Goal: Task Accomplishment & Management: Complete application form

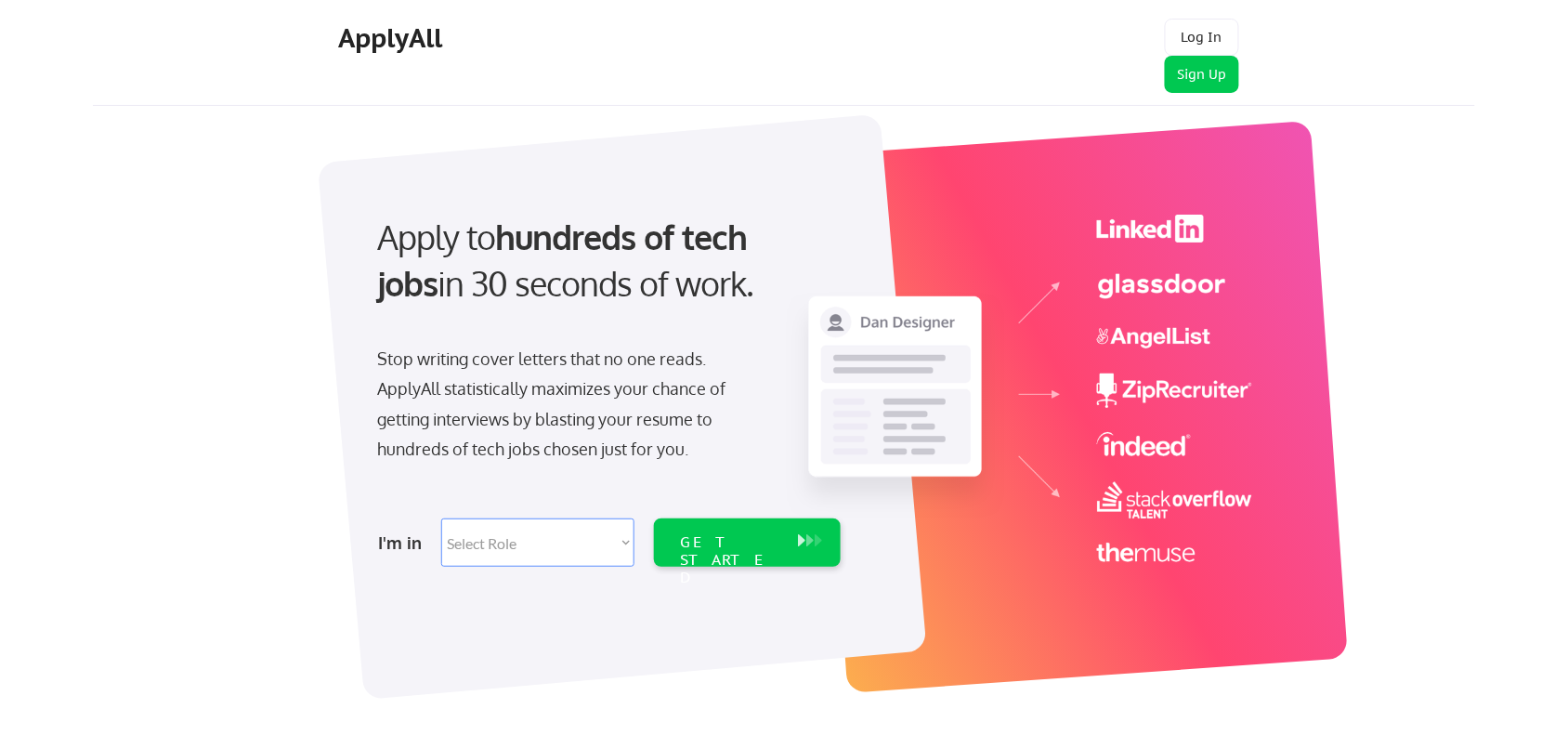
click at [633, 544] on select "Select Role Software Engineering Product Management Customer Success Sales UI/U…" at bounding box center [538, 542] width 193 height 49
select select ""data_science___analytics""
click at [441, 518] on select "Select Role Software Engineering Product Management Customer Success Sales UI/U…" at bounding box center [538, 542] width 193 height 49
select select ""data_science___analytics""
drag, startPoint x: 1208, startPoint y: 73, endPoint x: 1192, endPoint y: 75, distance: 16.1
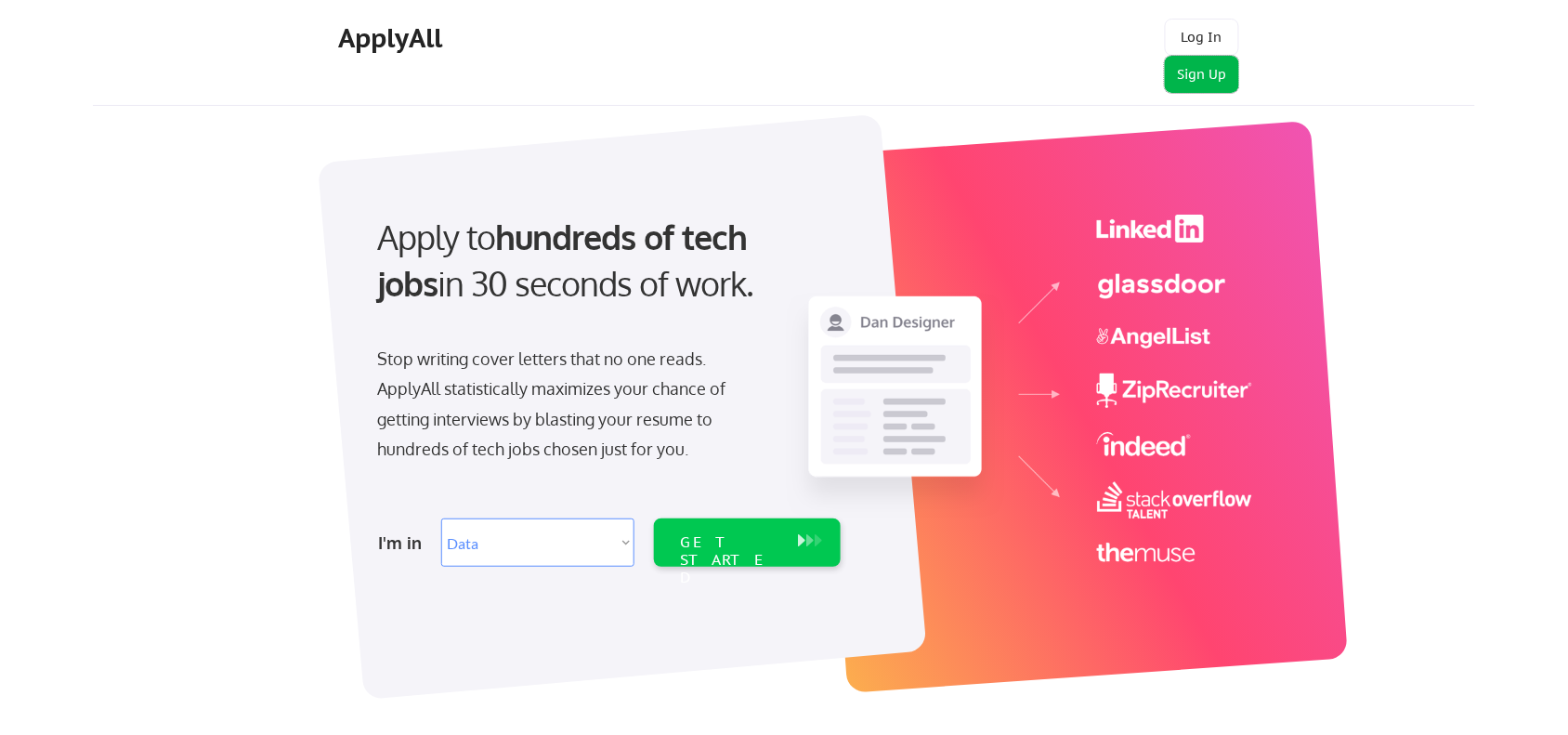
click at [1192, 75] on button "Sign Up" at bounding box center [1202, 74] width 75 height 37
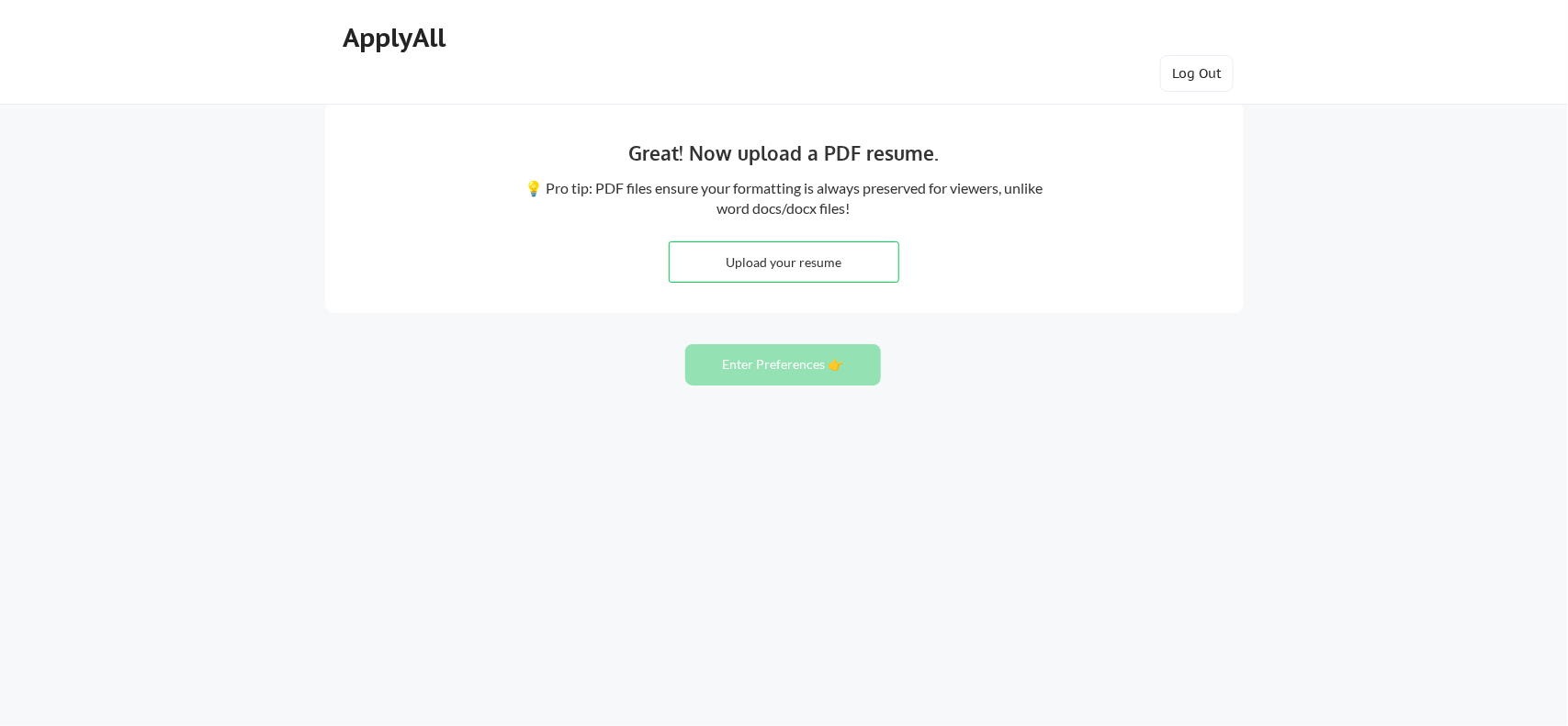
click at [772, 258] on input "file" at bounding box center [784, 262] width 229 height 39
type input "C:\fakepath\2024 GIS Data Analyst CV Nigeria,.docx"
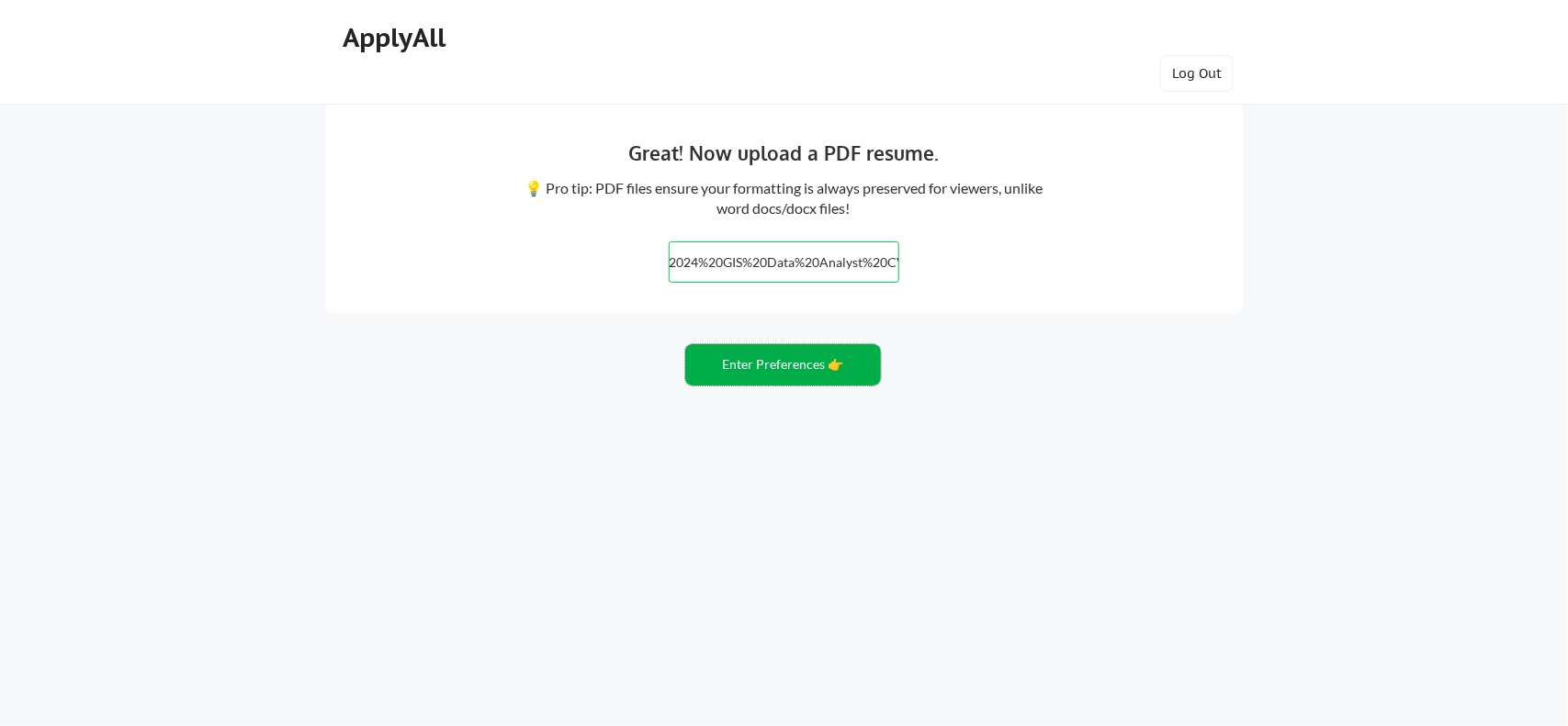
click at [784, 356] on button "Enter Preferences 👉" at bounding box center [783, 364] width 196 height 41
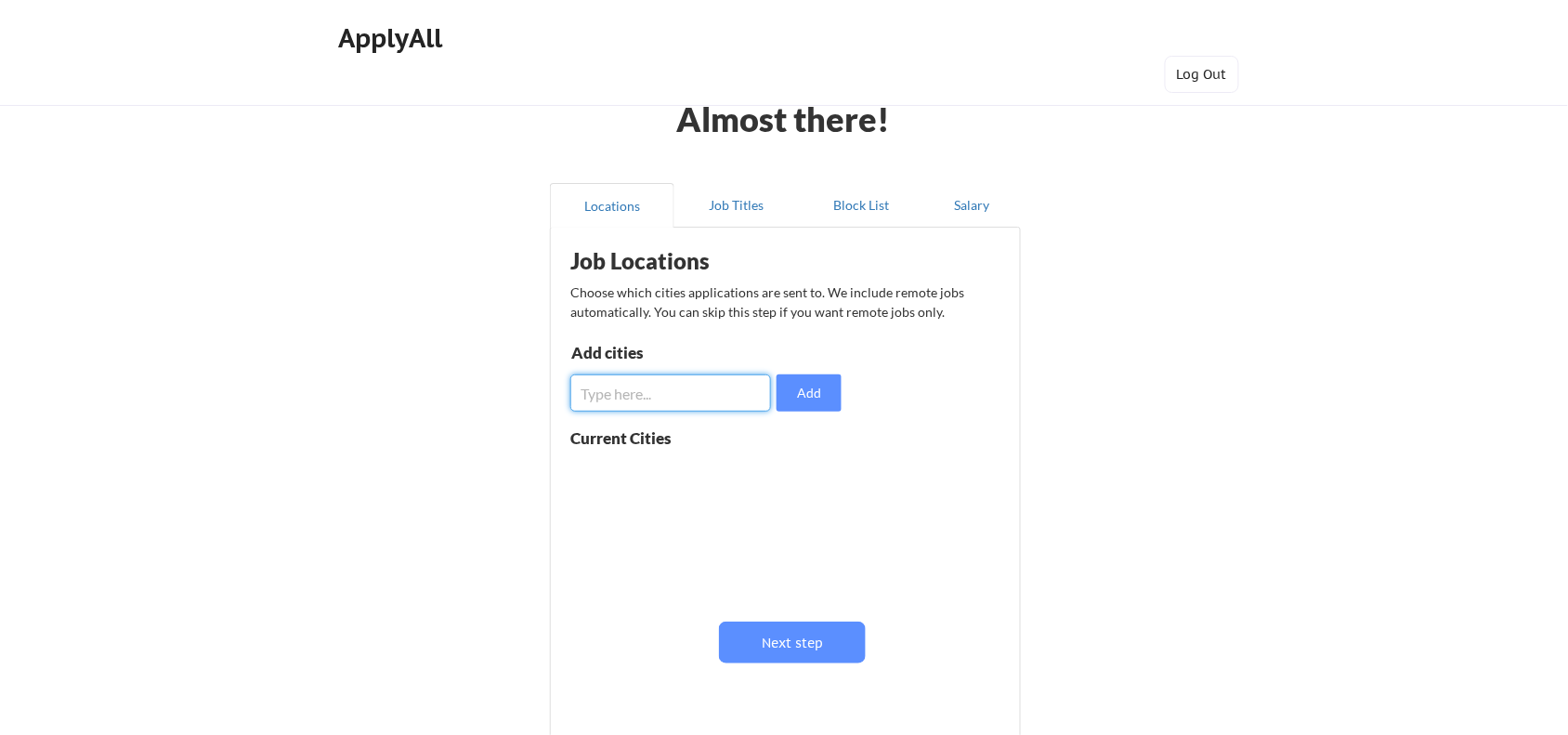
click at [683, 392] on input "input" at bounding box center [671, 393] width 201 height 37
type input "Lagos"
click at [818, 405] on button "Add" at bounding box center [808, 393] width 65 height 37
click at [680, 397] on input "input" at bounding box center [671, 393] width 201 height 37
type input "A"
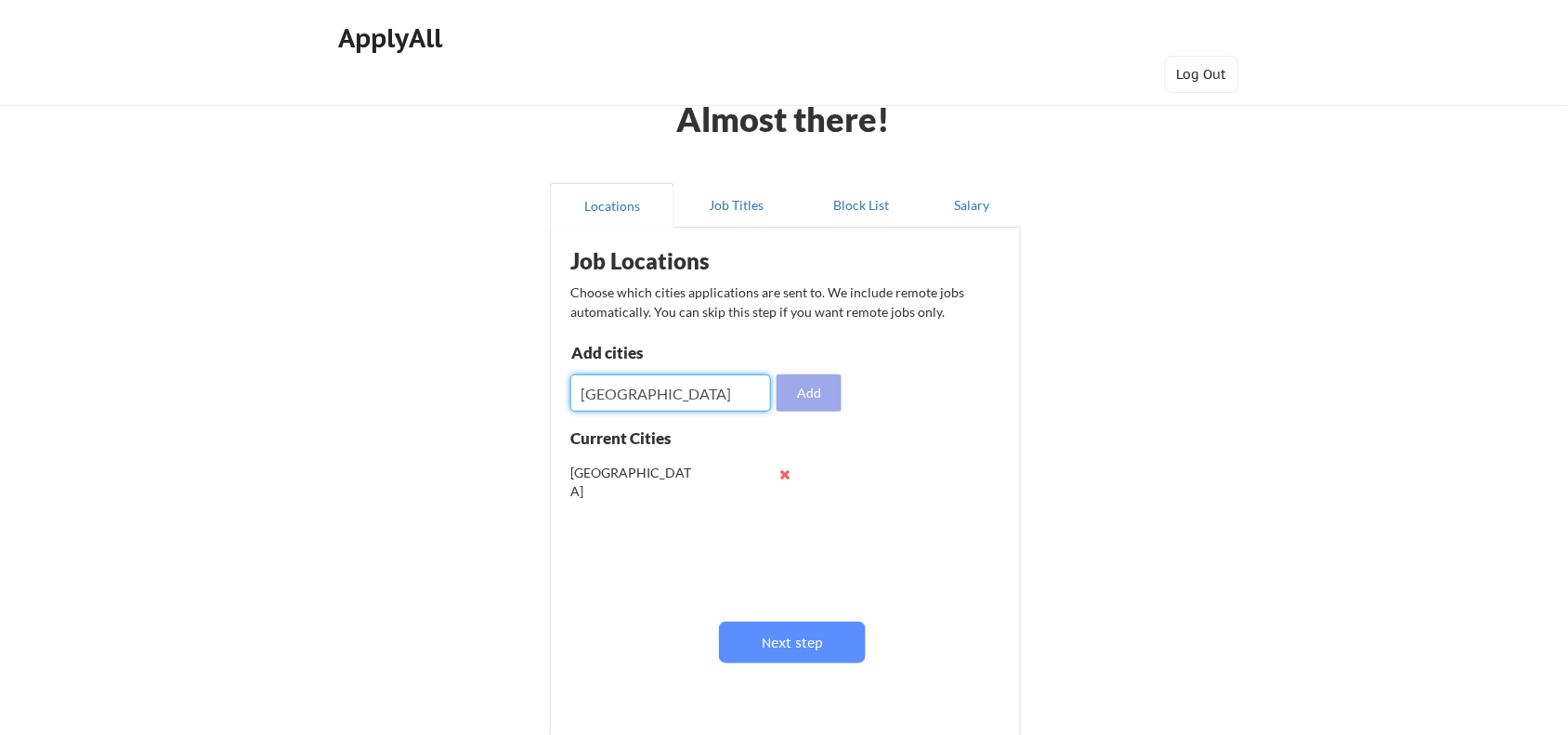
type input "Nigeria"
click at [818, 393] on button "Add" at bounding box center [808, 393] width 65 height 37
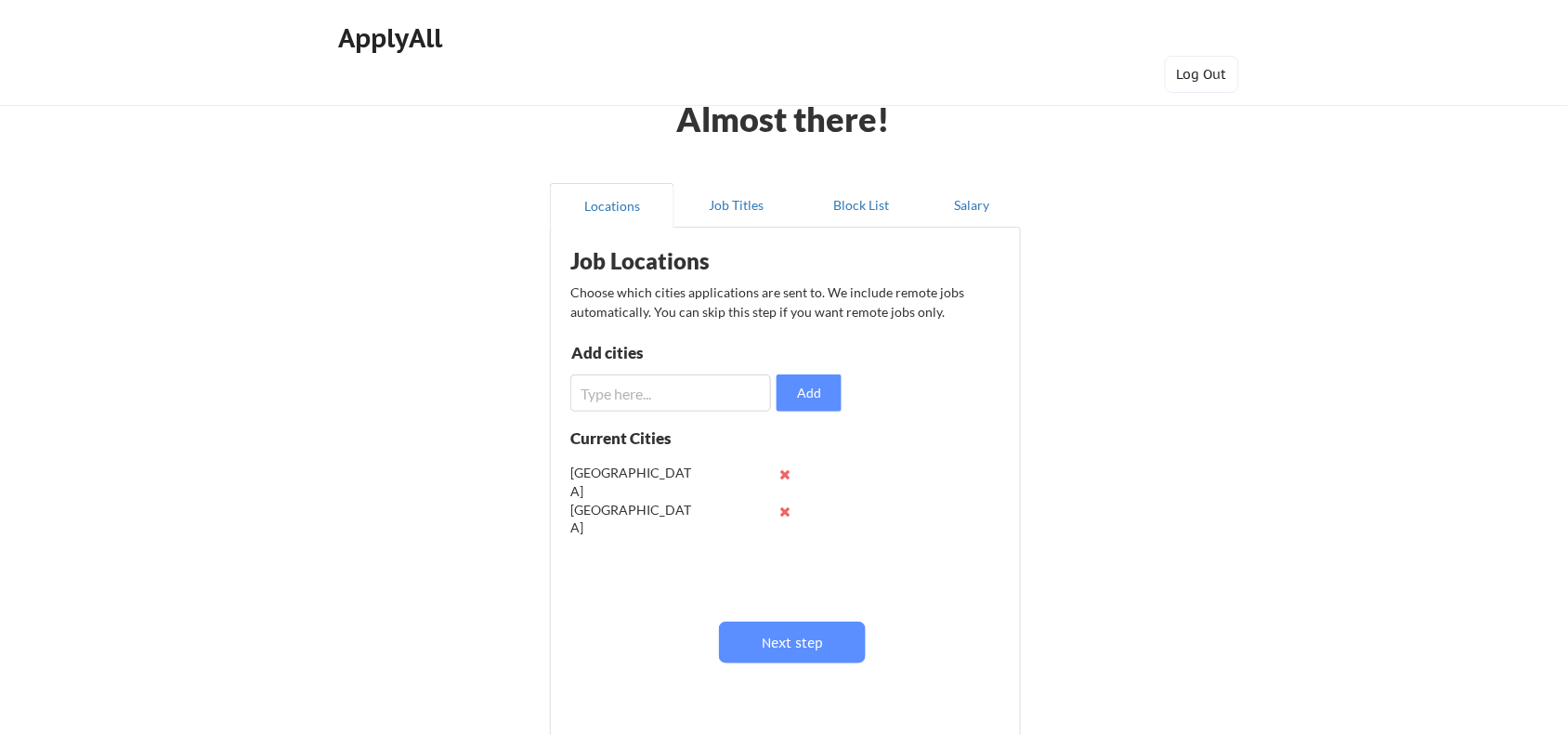
click at [704, 395] on input "input" at bounding box center [671, 393] width 201 height 37
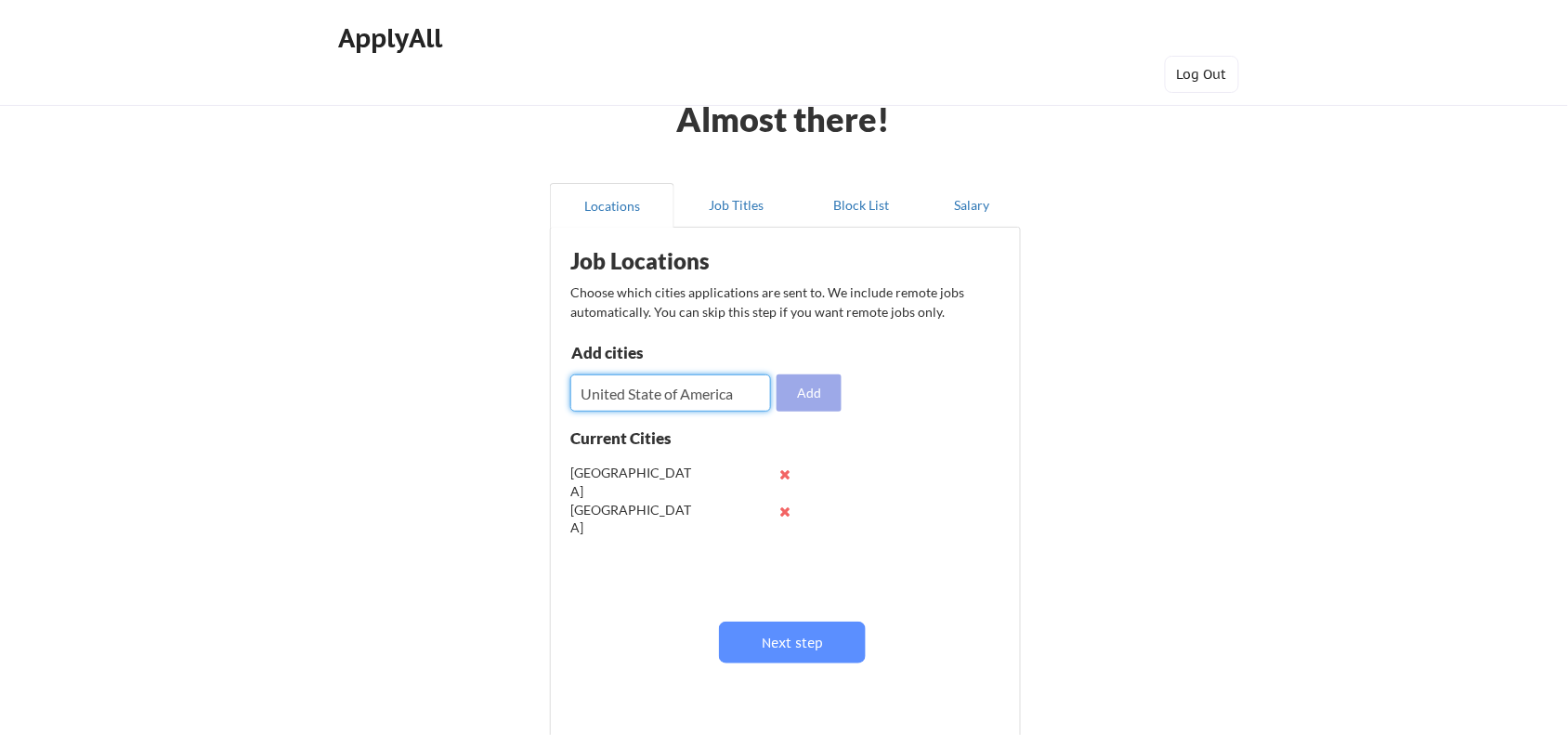
type input "United State of America"
click at [808, 389] on button "Add" at bounding box center [808, 393] width 65 height 37
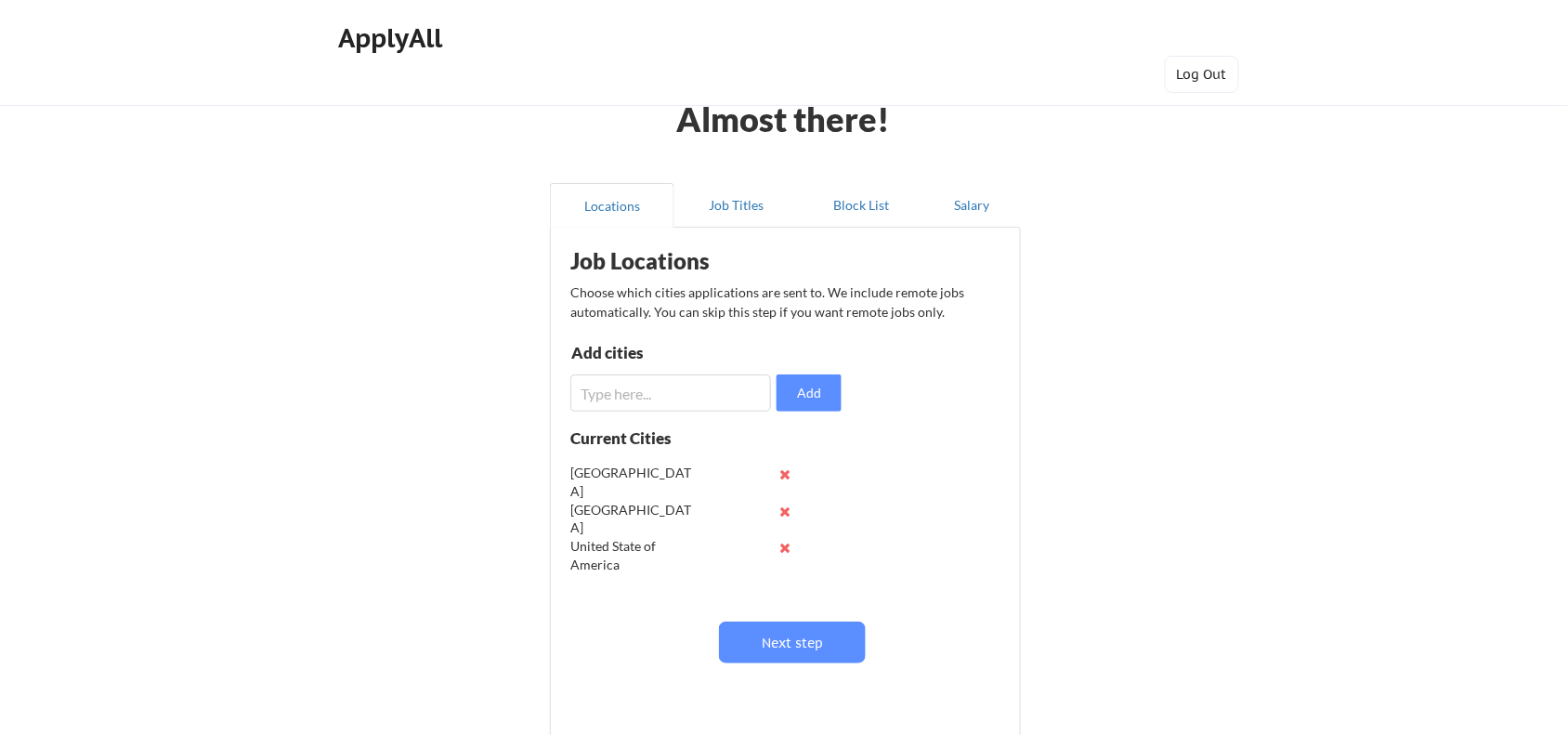
click at [704, 396] on input "input" at bounding box center [671, 393] width 201 height 37
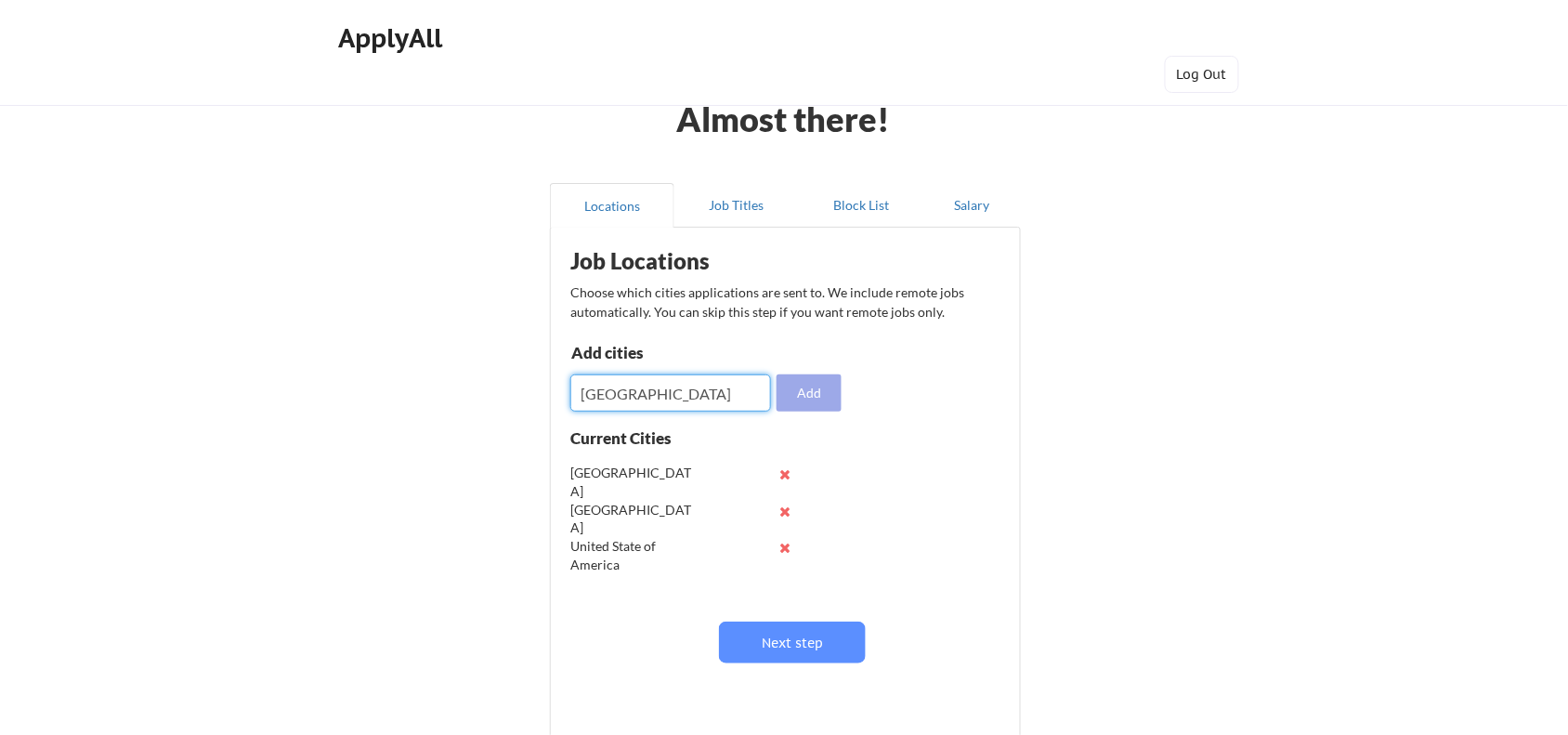
type input "United Kingdom"
click at [805, 402] on button "Add" at bounding box center [808, 393] width 65 height 37
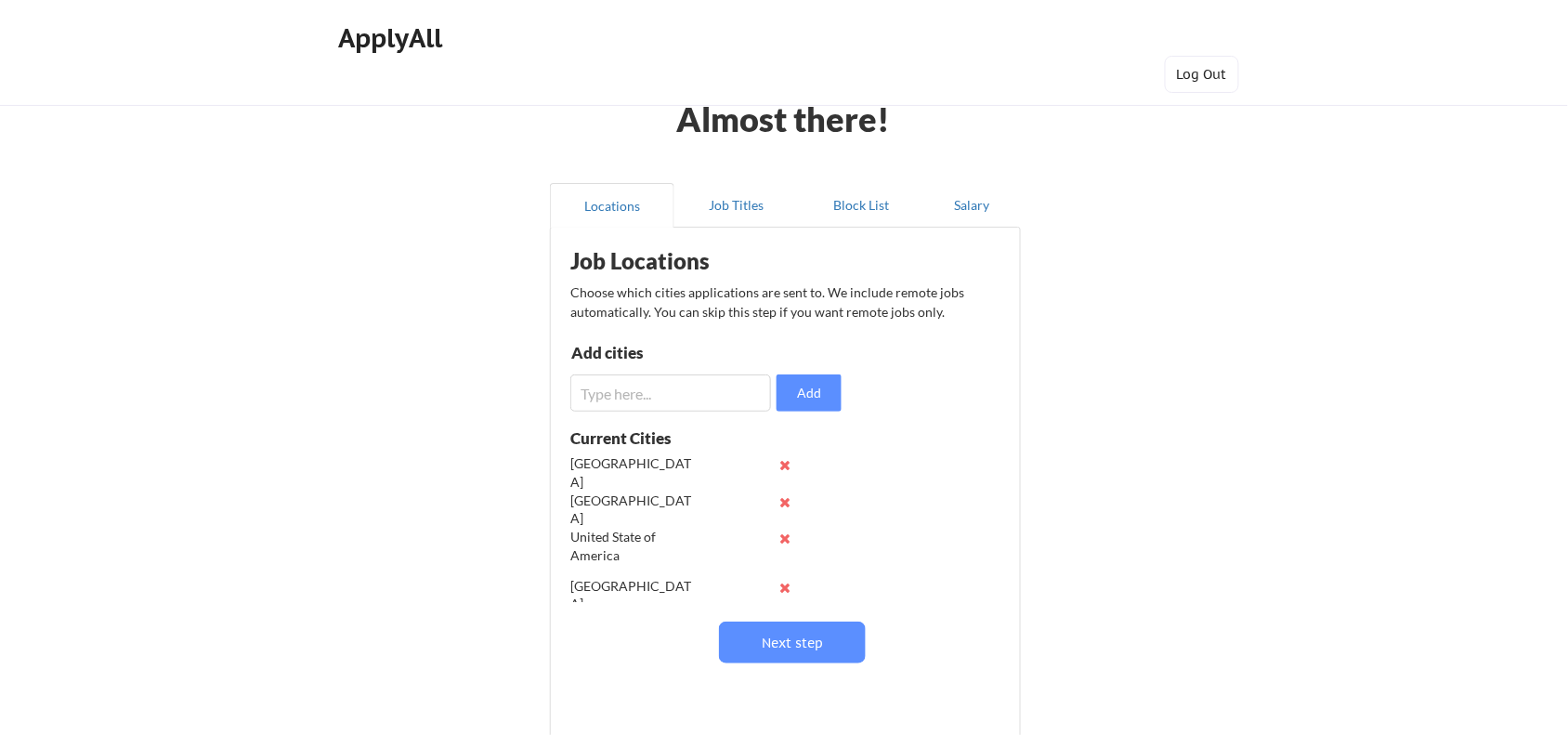
scroll to position [11, 0]
click at [768, 637] on button "Next step" at bounding box center [792, 643] width 147 height 42
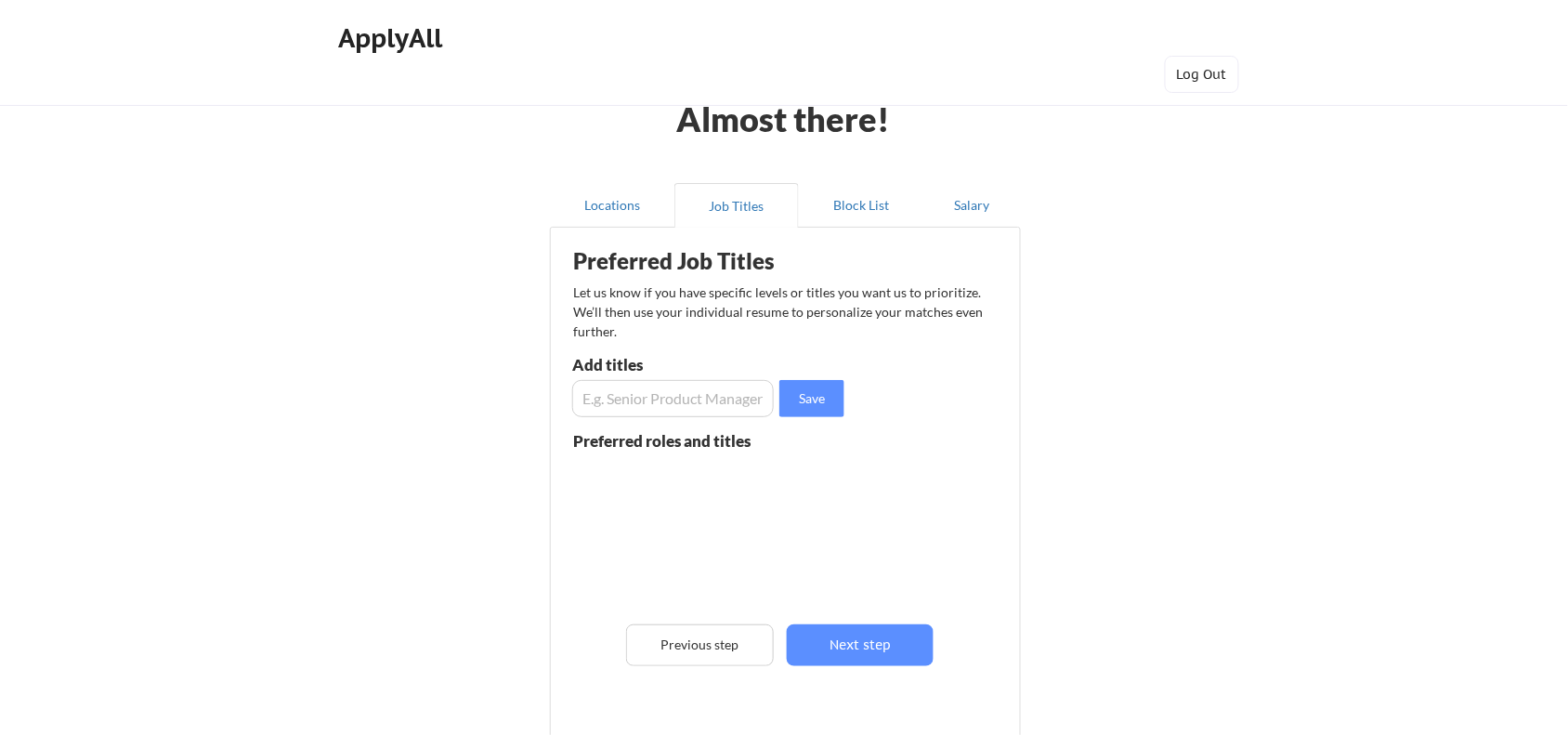
click at [617, 409] on input "input" at bounding box center [673, 398] width 202 height 37
type input "Geographic Information System Analyst"
click at [800, 397] on button "Save" at bounding box center [811, 398] width 65 height 37
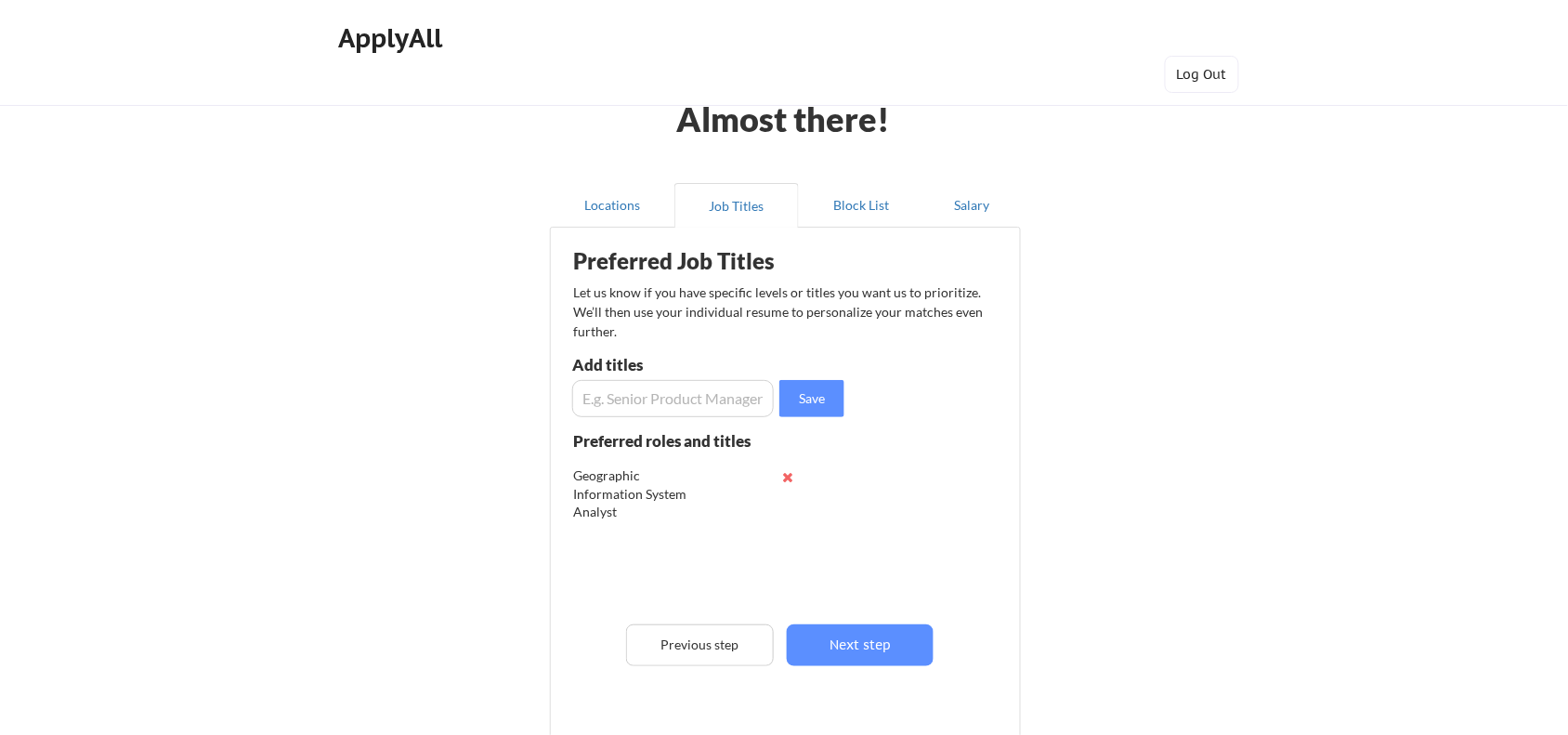
click at [687, 405] on input "input" at bounding box center [673, 398] width 202 height 37
type input "Geographic Information System Specialist"
click at [813, 403] on button "Save" at bounding box center [811, 398] width 65 height 37
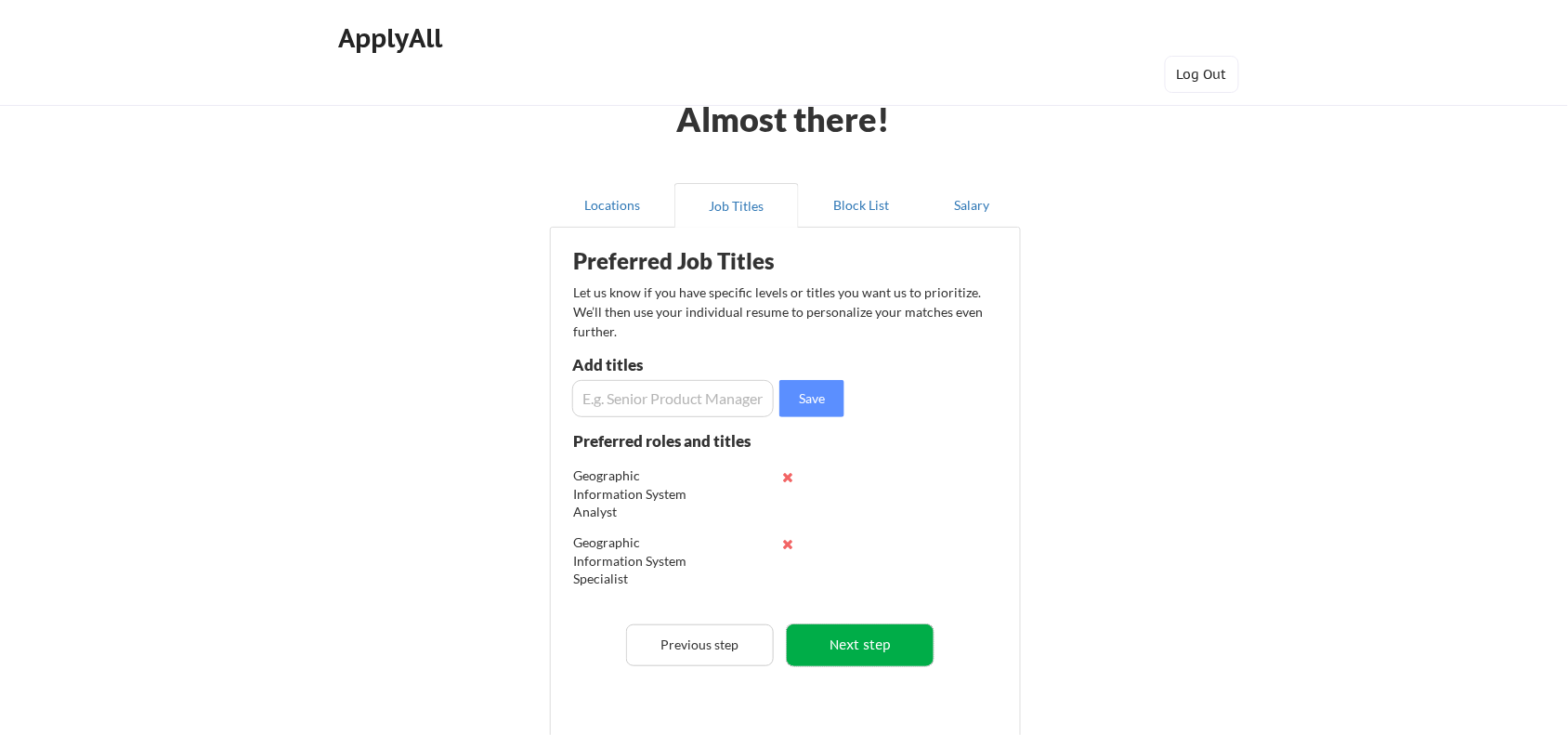
click at [855, 642] on button "Next step" at bounding box center [860, 645] width 148 height 42
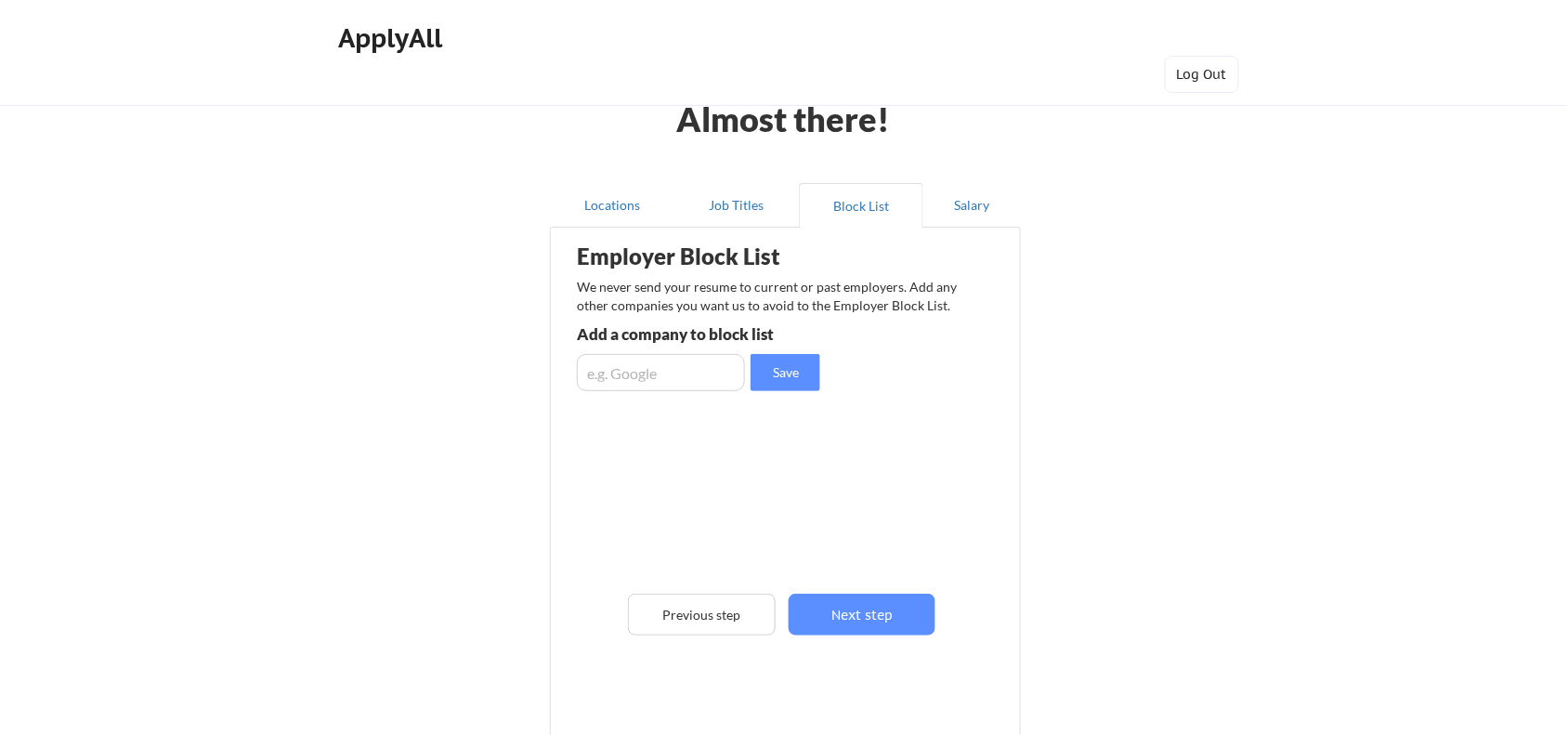
click at [625, 377] on input "input" at bounding box center [660, 372] width 168 height 37
type input "Google"
click at [781, 364] on button "Save" at bounding box center [785, 372] width 70 height 37
click at [692, 383] on input "input" at bounding box center [660, 372] width 168 height 37
click at [609, 364] on input "input" at bounding box center [660, 372] width 168 height 37
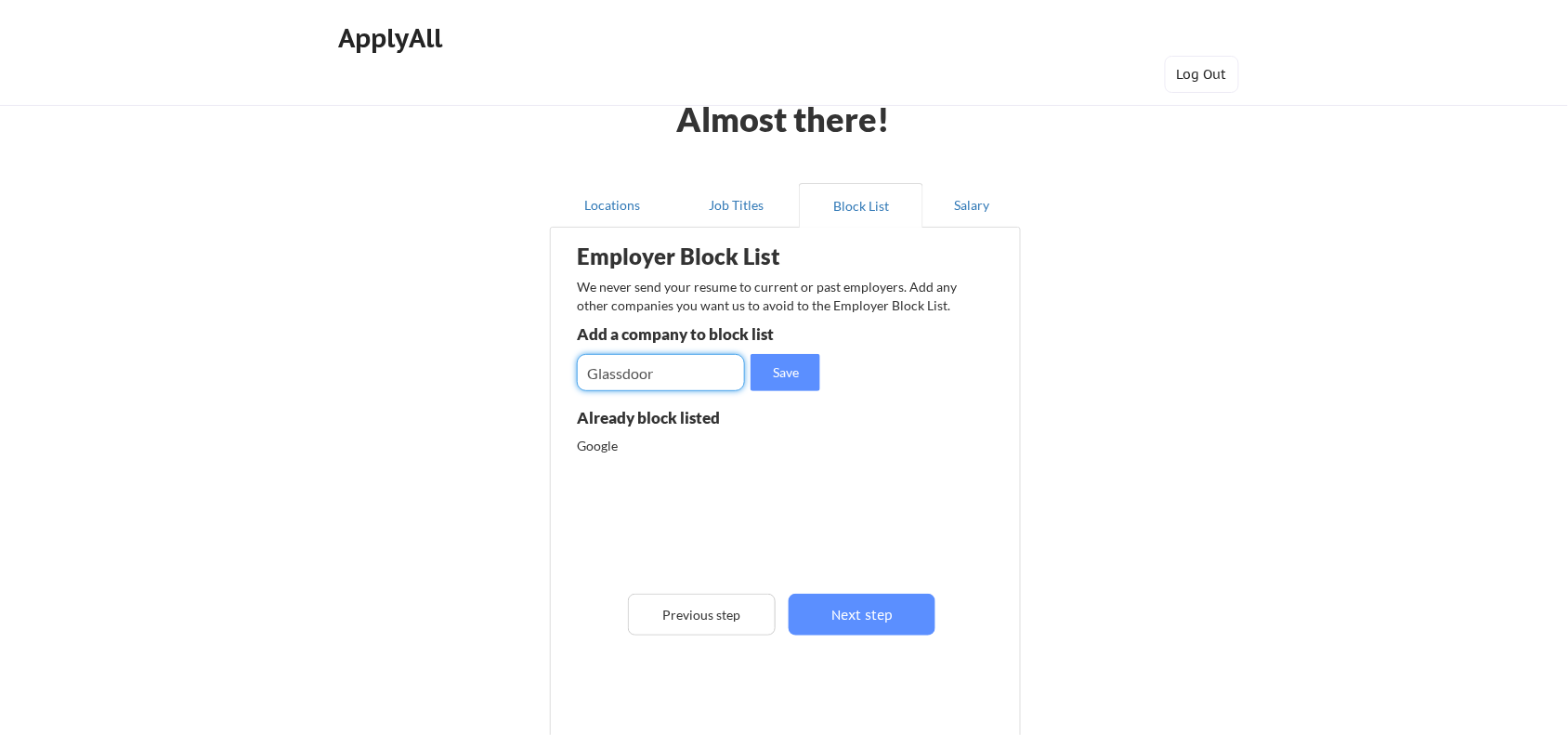
click at [670, 375] on input "input" at bounding box center [660, 372] width 168 height 37
type input "Glassdoor Jobs"
click at [773, 373] on button "Save" at bounding box center [785, 372] width 70 height 37
click at [671, 384] on input "input" at bounding box center [660, 372] width 168 height 37
click at [647, 376] on input "input" at bounding box center [660, 372] width 168 height 37
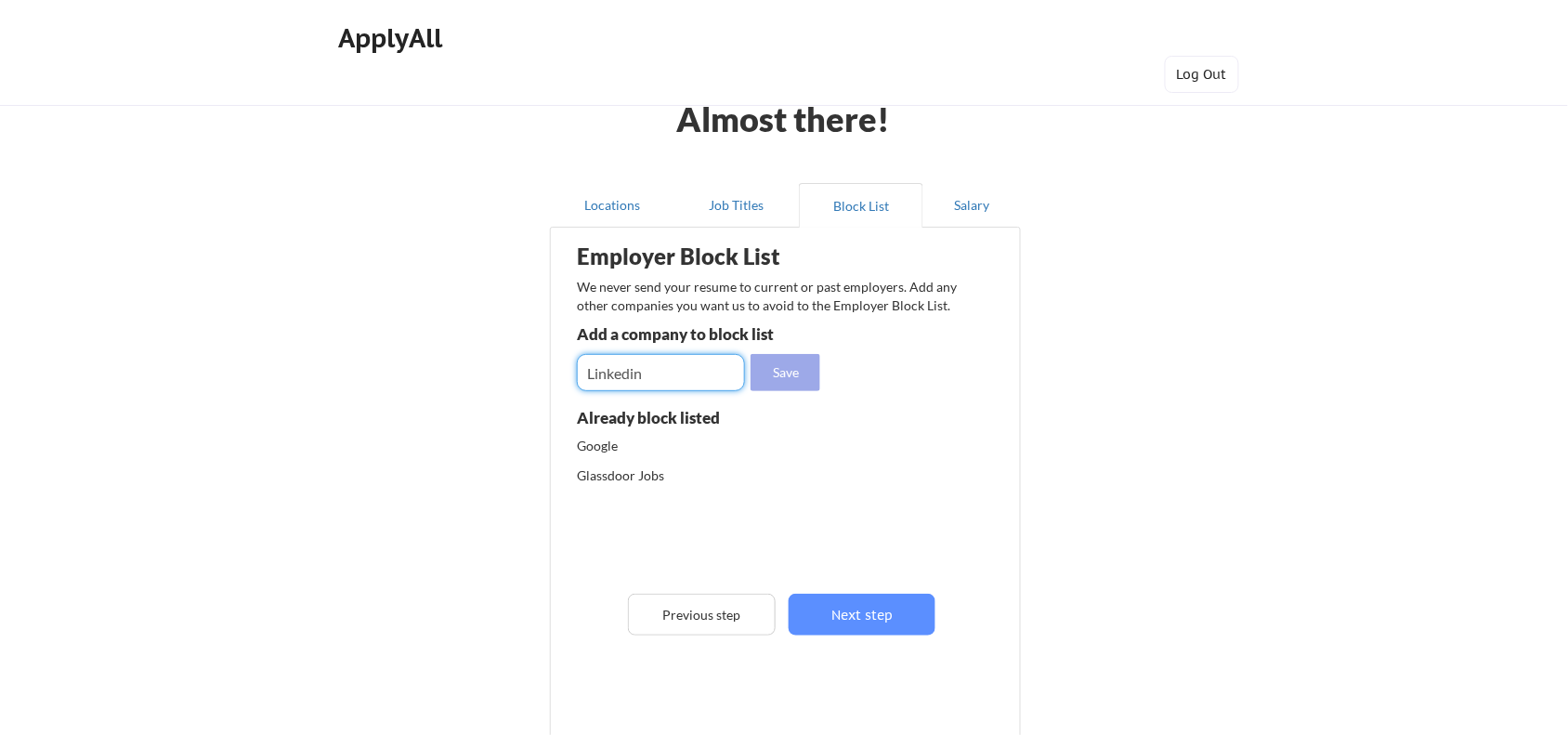
type input "Linkedin"
click at [796, 378] on button "Save" at bounding box center [785, 372] width 70 height 37
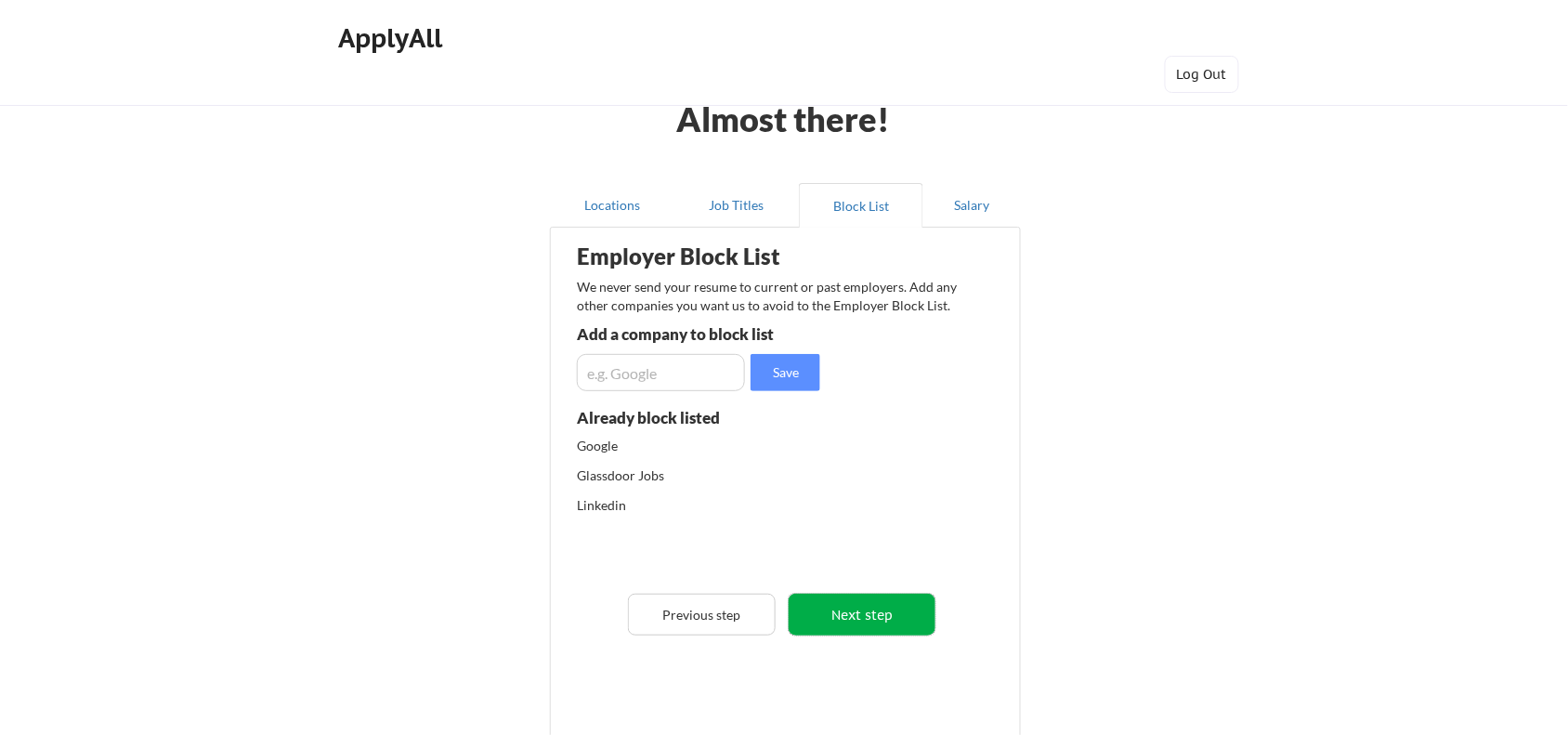
click at [859, 618] on button "Next step" at bounding box center [862, 615] width 148 height 42
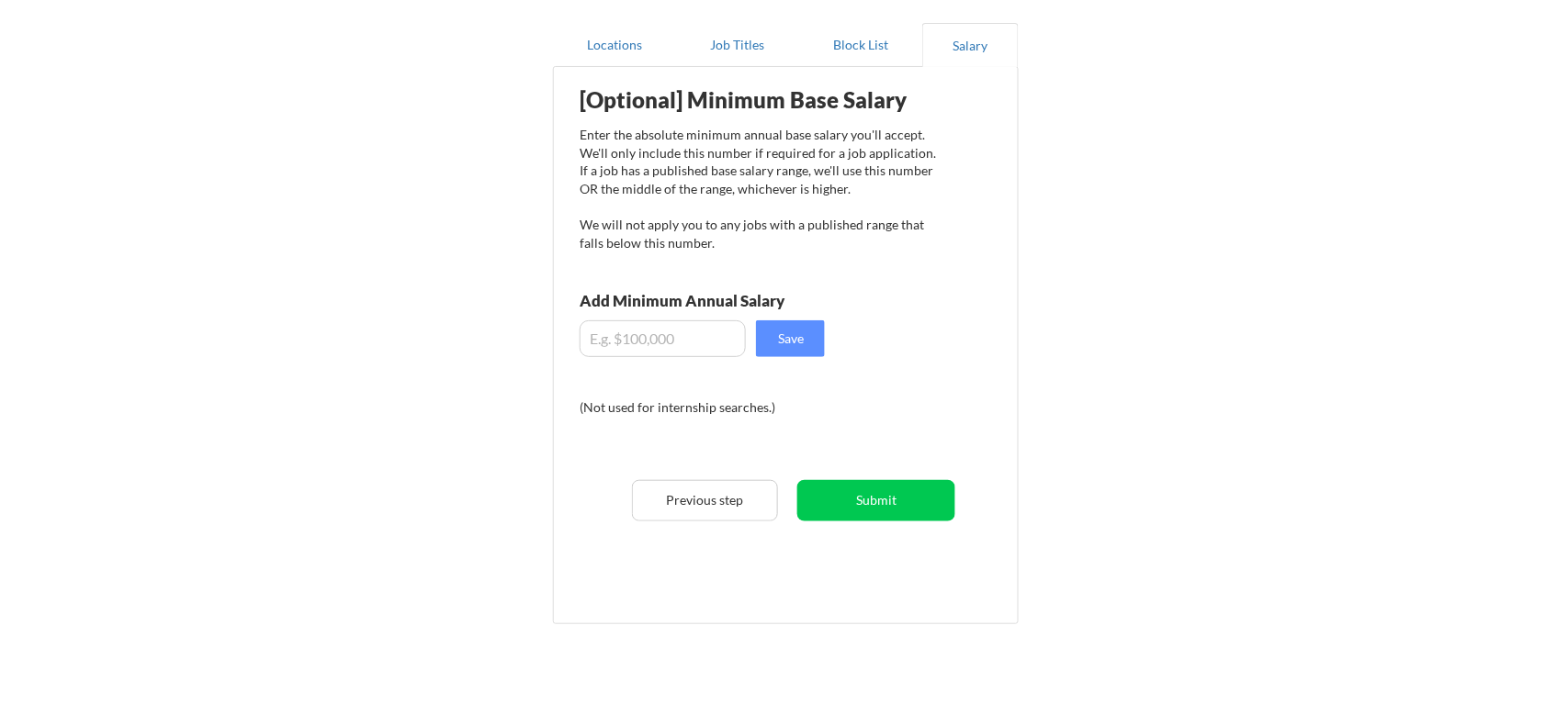
scroll to position [223, 0]
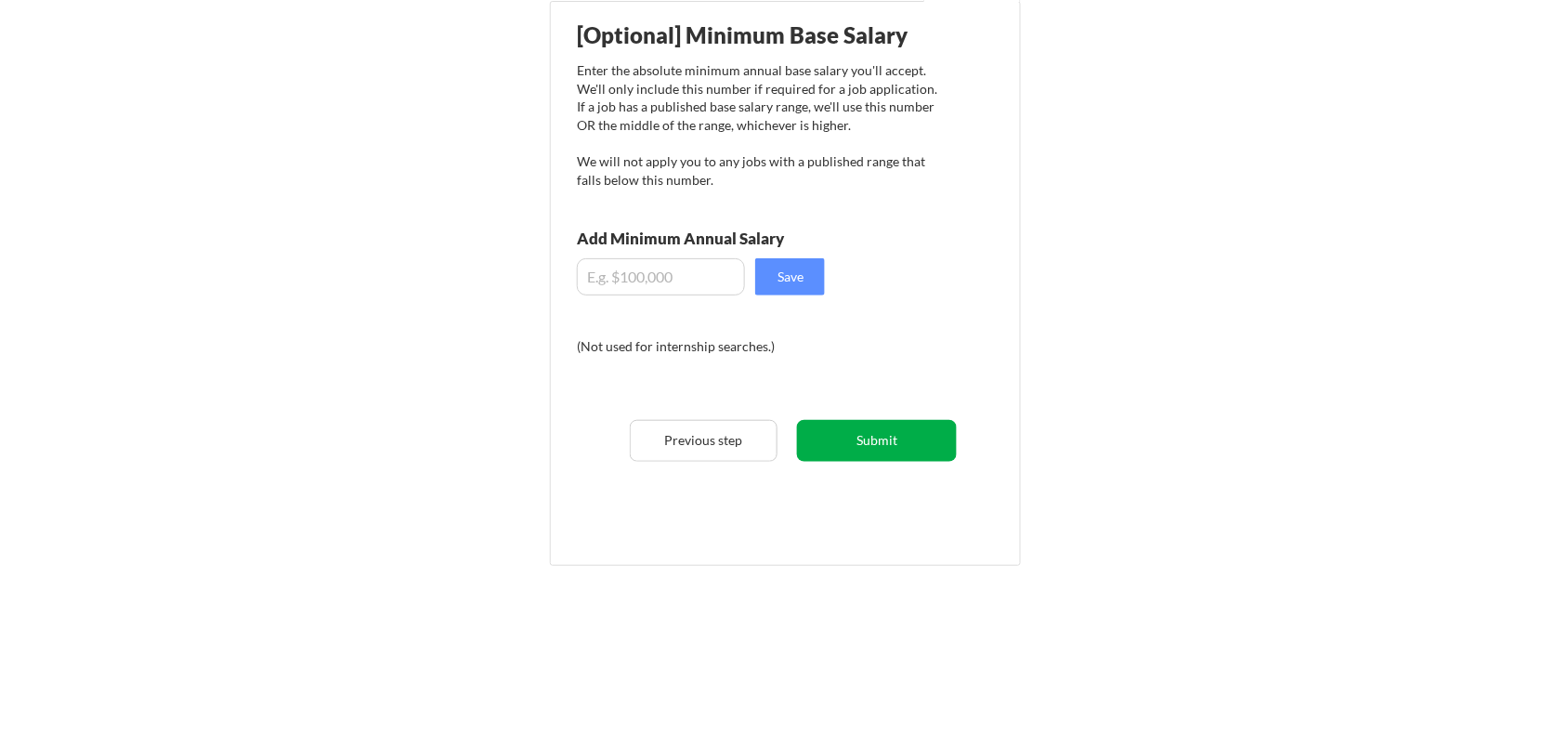
click at [883, 445] on button "Submit" at bounding box center [878, 441] width 161 height 42
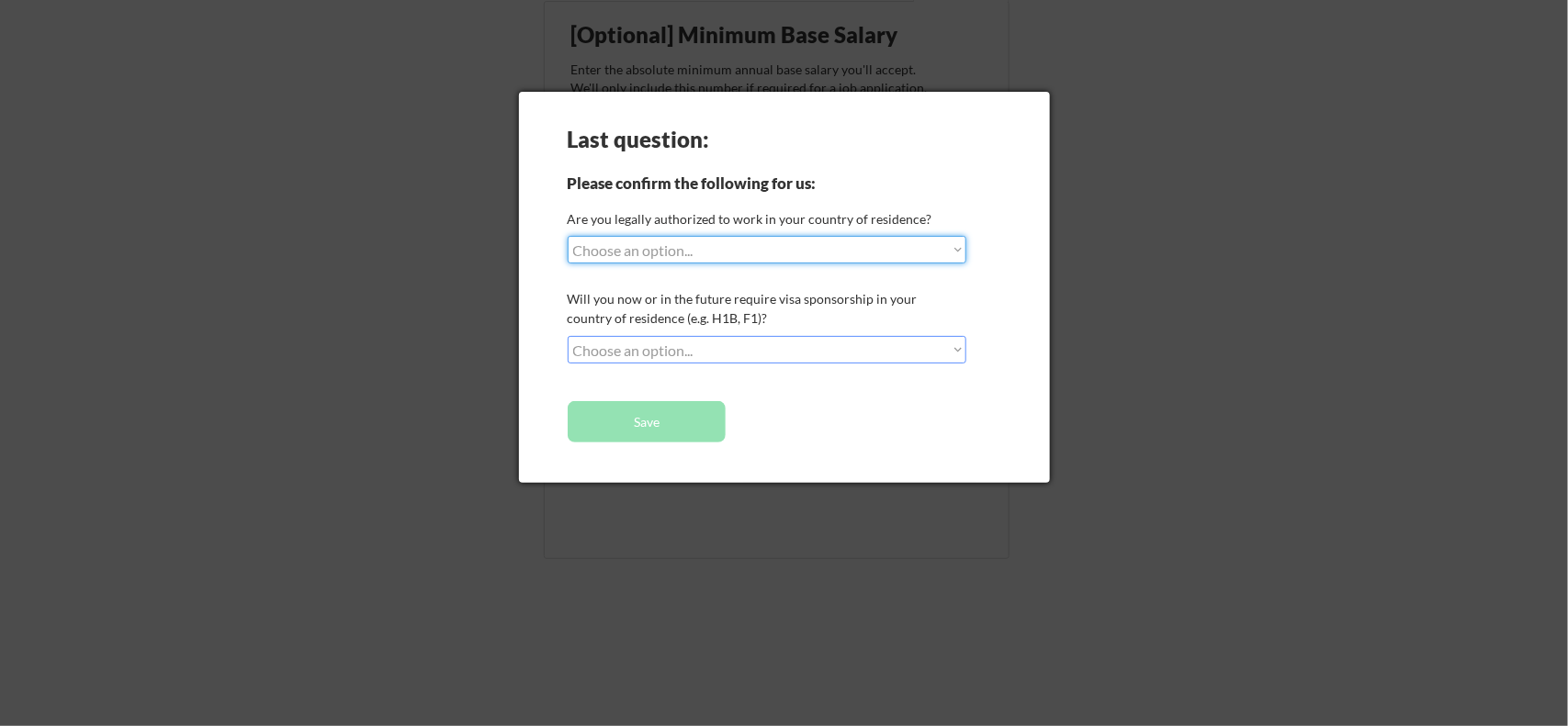
click at [944, 248] on select "Choose an option... Yes, I am a US Citizen Yes, I am a Canadian Citizen Yes, I …" at bounding box center [767, 250] width 399 height 28
select select ""no__i_am_not__yet__authorized""
click at [567, 236] on select "Choose an option... Yes, I am a US Citizen Yes, I am a Canadian Citizen Yes, I …" at bounding box center [767, 250] width 399 height 28
click at [710, 359] on select "Choose an option... No, I will not need sponsorship Yes, I will need sponsorship" at bounding box center [767, 350] width 399 height 28
select select ""yes__i_will_need_sponsorship""
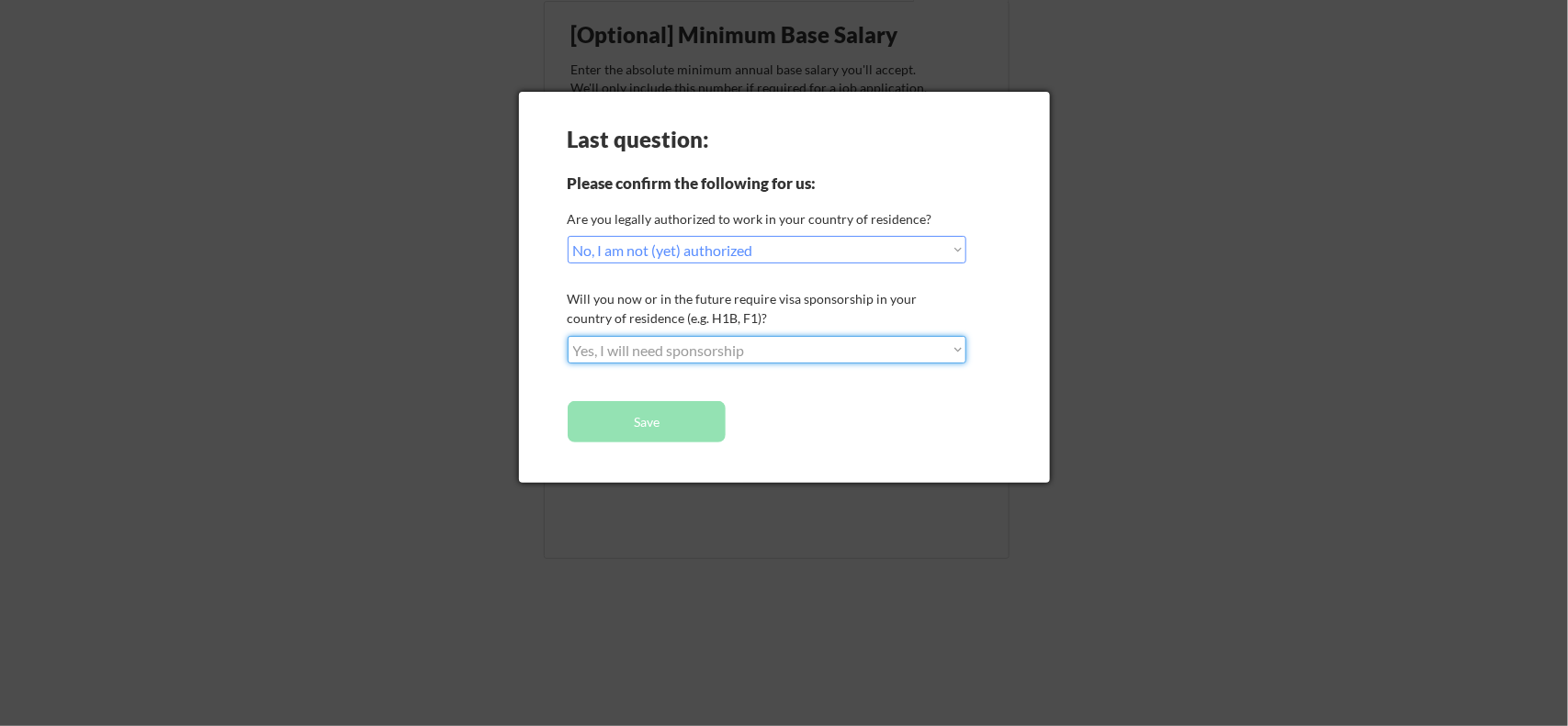
click at [567, 336] on select "Choose an option... No, I will not need sponsorship Yes, I will need sponsorship" at bounding box center [767, 350] width 399 height 28
click at [655, 409] on button "Save" at bounding box center [647, 421] width 159 height 41
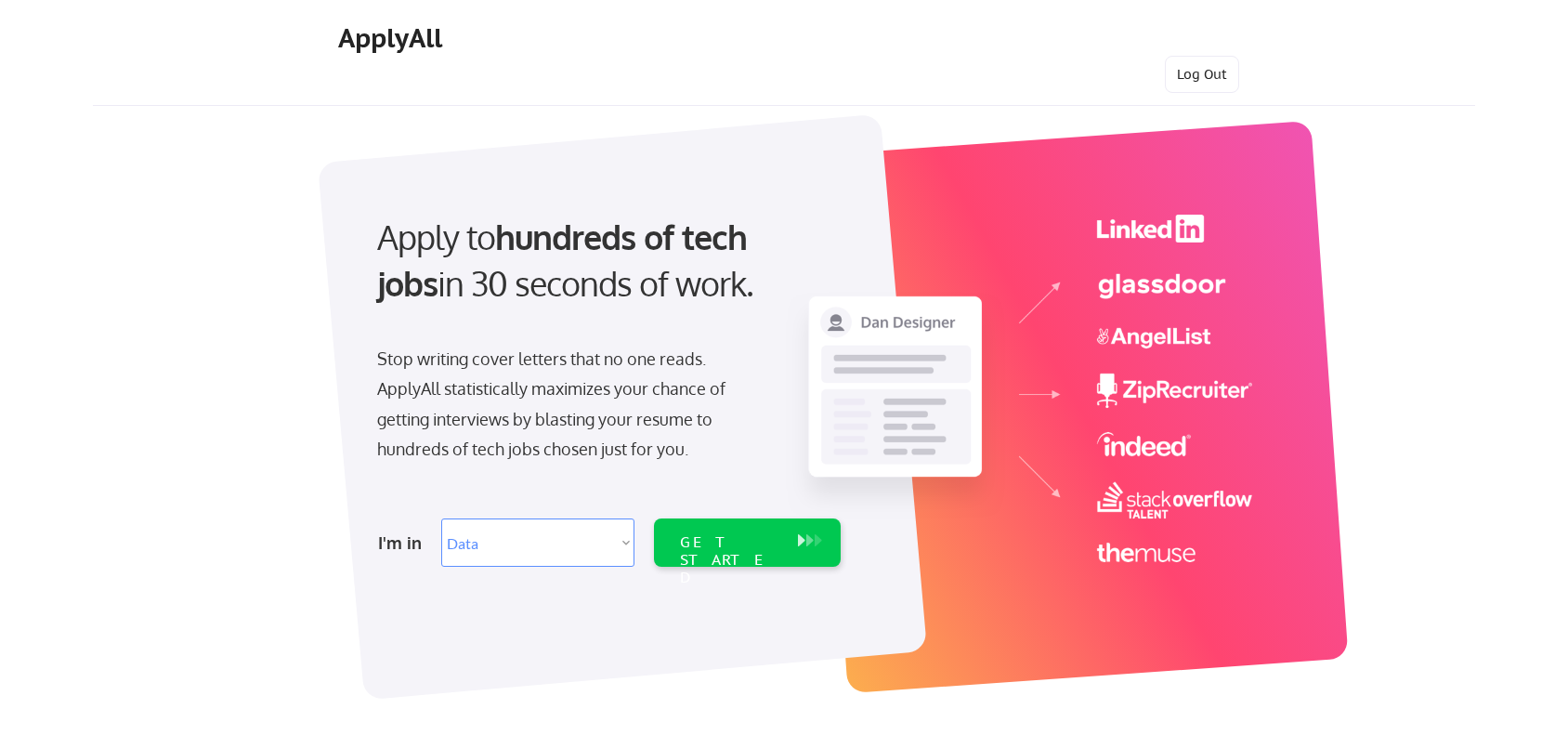
select select ""data_science___analytics""
